Goal: Transaction & Acquisition: Purchase product/service

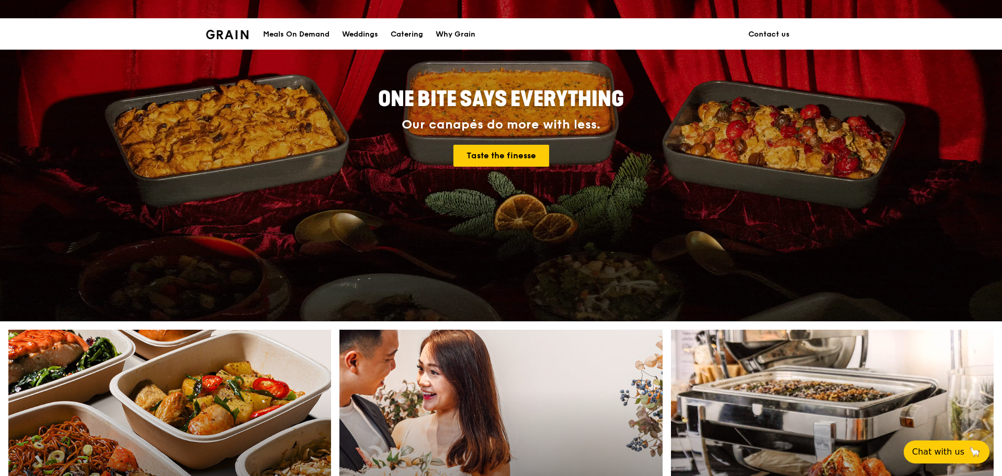
scroll to position [261, 0]
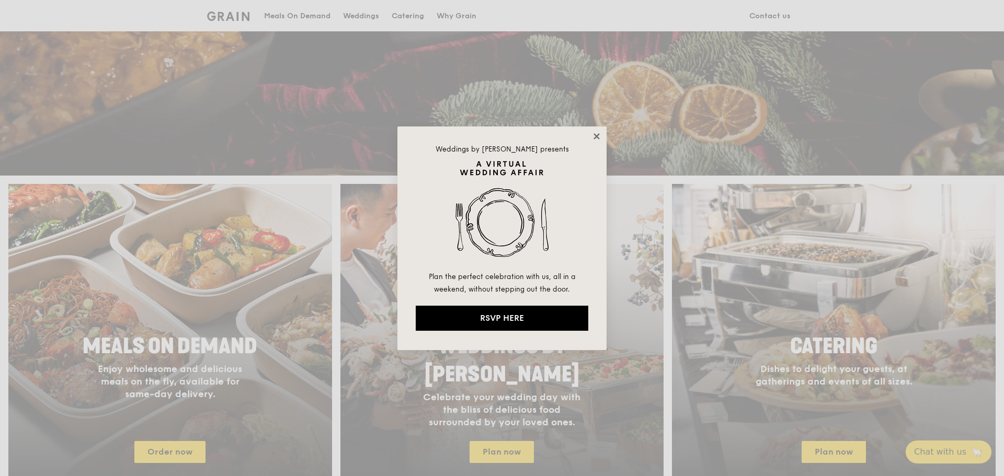
click at [594, 138] on icon at bounding box center [596, 136] width 6 height 6
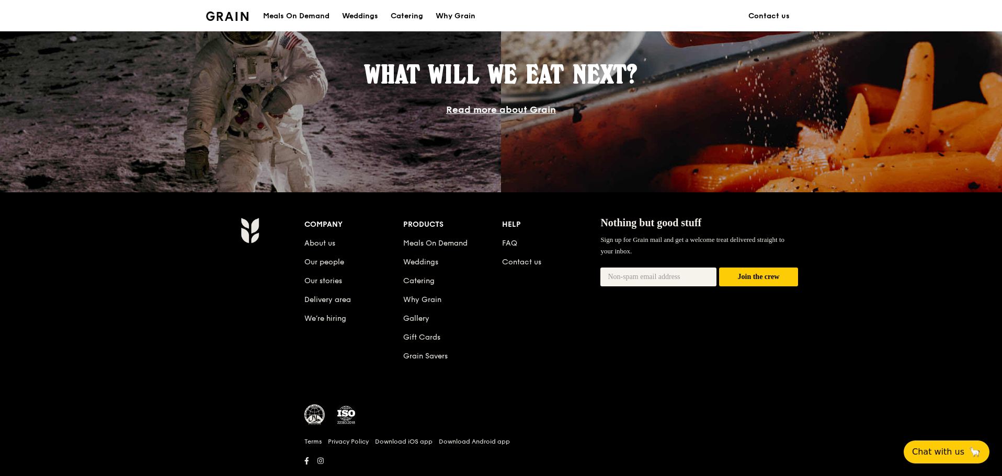
scroll to position [967, 0]
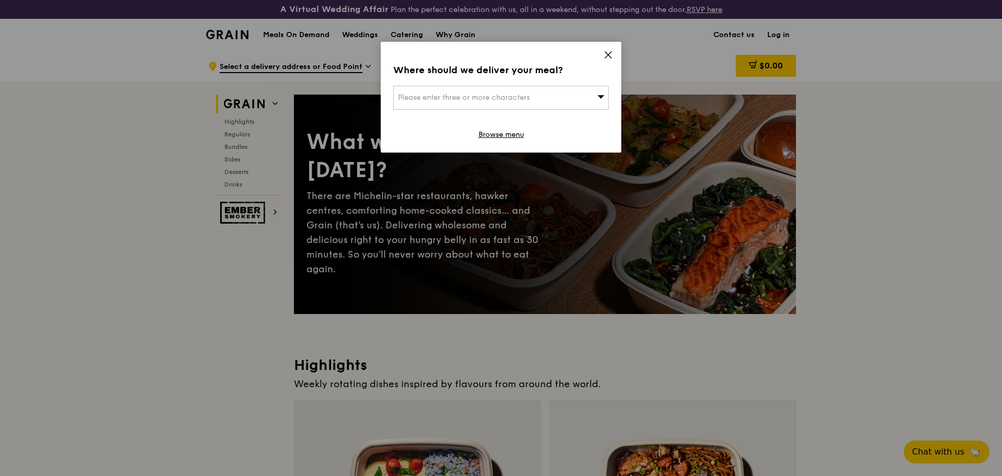
click at [608, 55] on icon at bounding box center [608, 55] width 6 height 6
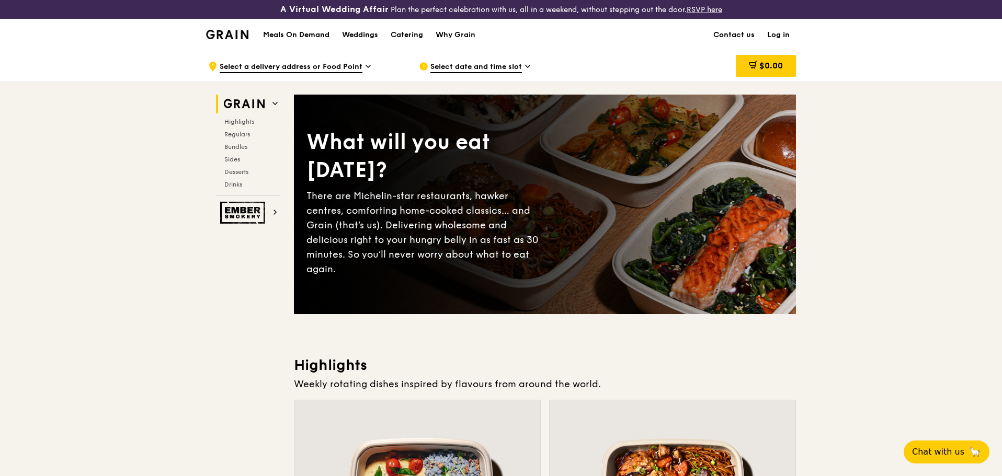
click at [525, 69] on icon at bounding box center [527, 66] width 5 height 9
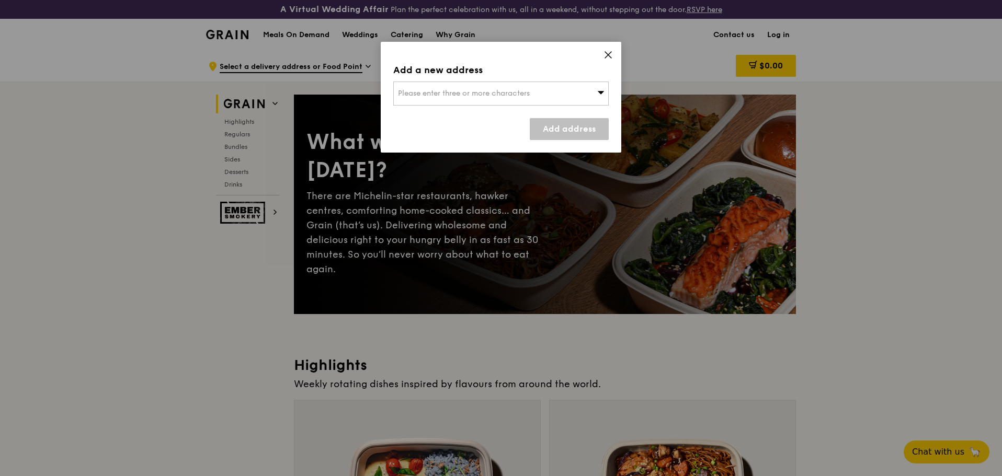
click at [603, 58] on div "Add a new address Please enter three or more characters Add address" at bounding box center [501, 97] width 241 height 111
click at [605, 52] on icon at bounding box center [608, 55] width 6 height 6
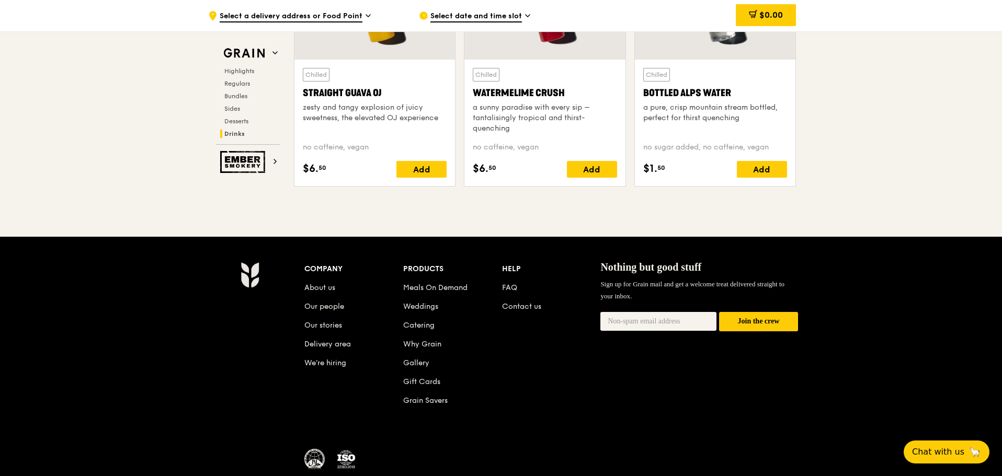
scroll to position [4330, 0]
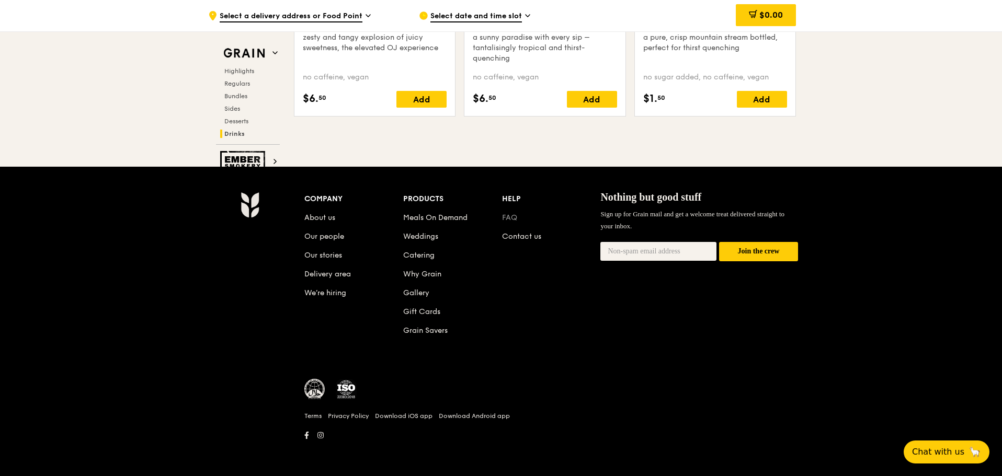
click at [509, 216] on link "FAQ" at bounding box center [509, 217] width 15 height 9
